Goal: Task Accomplishment & Management: Use online tool/utility

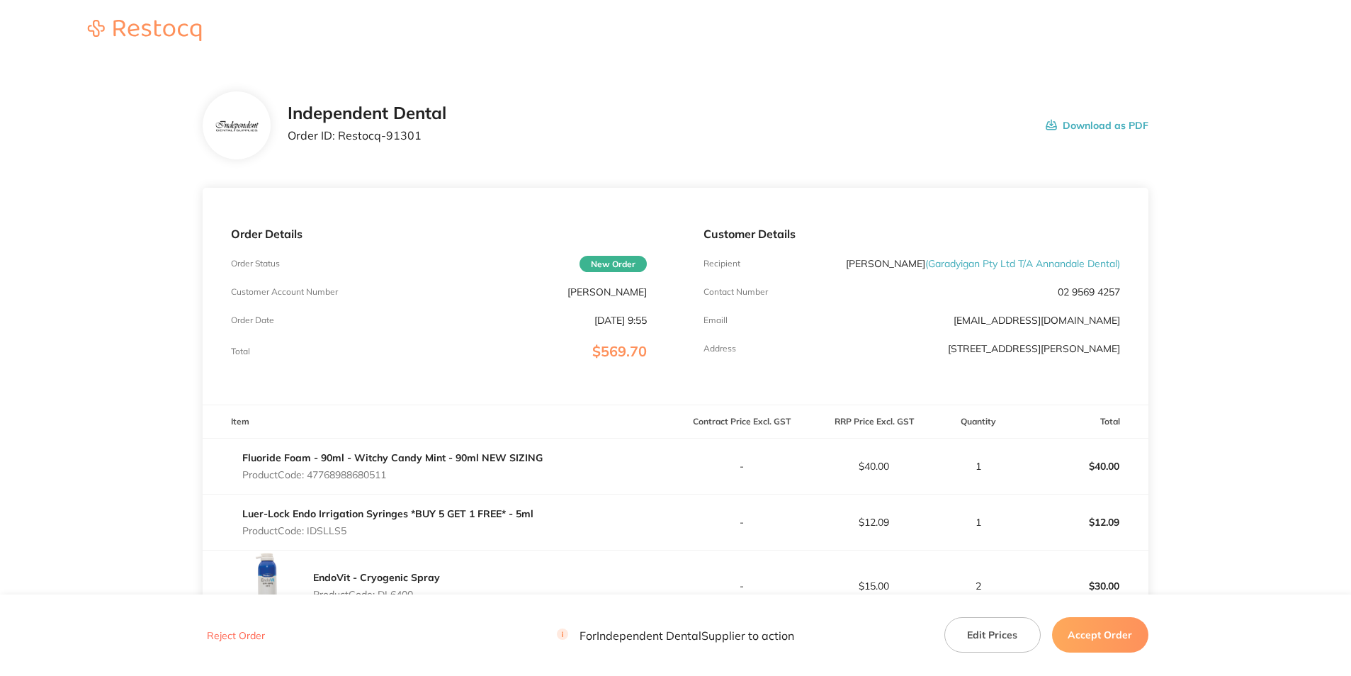
click at [1083, 132] on button "Download as PDF" at bounding box center [1097, 125] width 103 height 44
click at [1111, 628] on button "Accept Order" at bounding box center [1100, 634] width 96 height 35
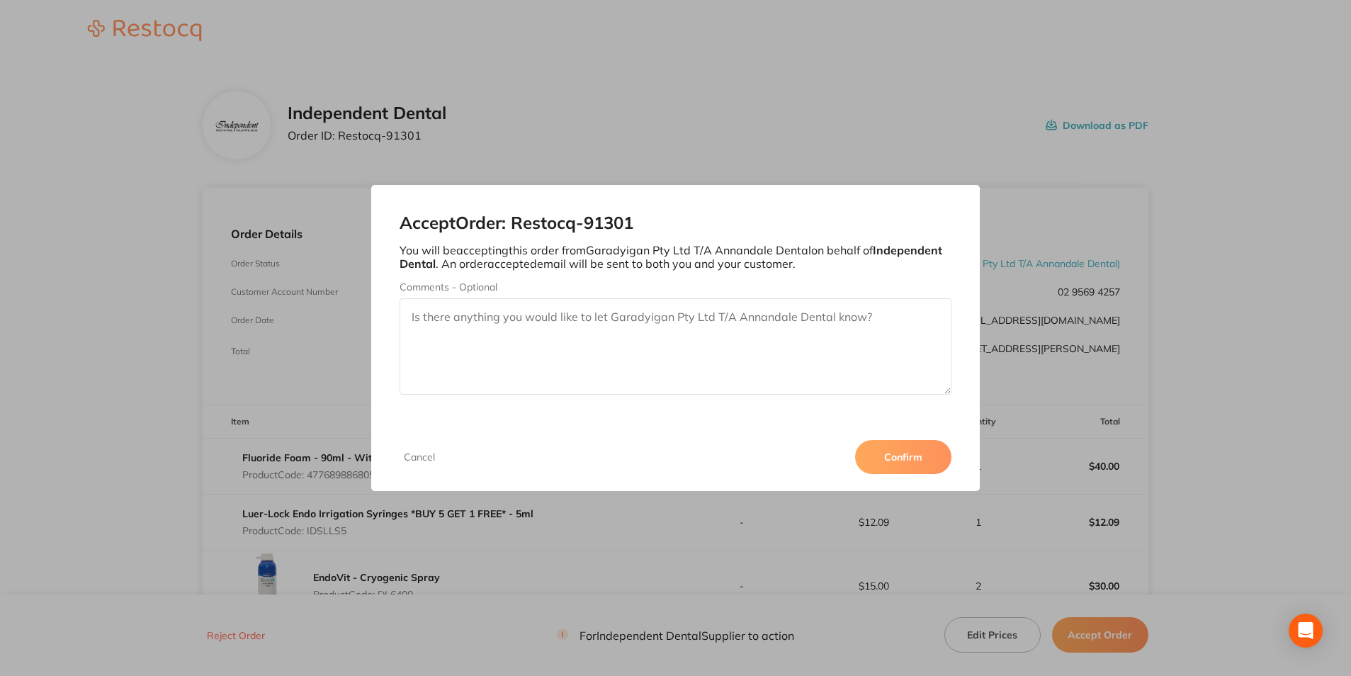
click at [878, 448] on button "Confirm" at bounding box center [903, 457] width 96 height 34
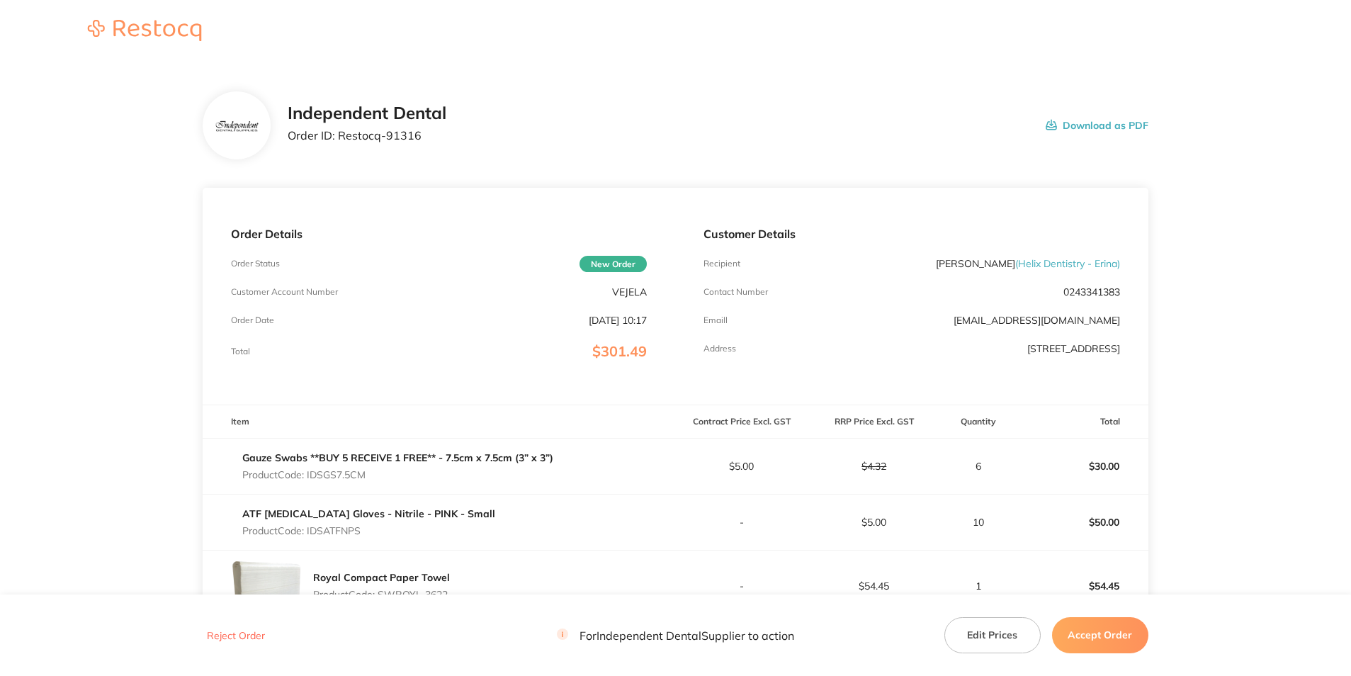
click at [1102, 125] on button "Download as PDF" at bounding box center [1097, 125] width 103 height 44
click at [1123, 639] on button "Accept Order" at bounding box center [1100, 634] width 96 height 35
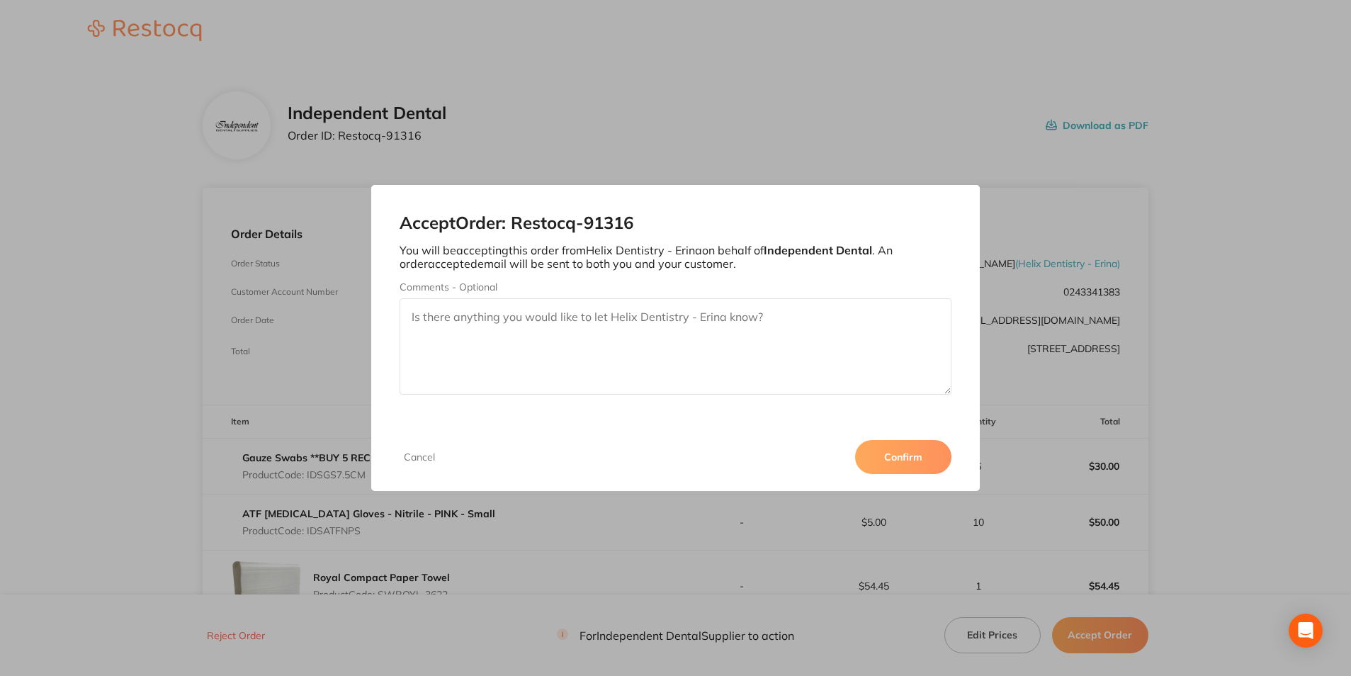
click at [914, 460] on button "Confirm" at bounding box center [903, 457] width 96 height 34
